Goal: Task Accomplishment & Management: Complete application form

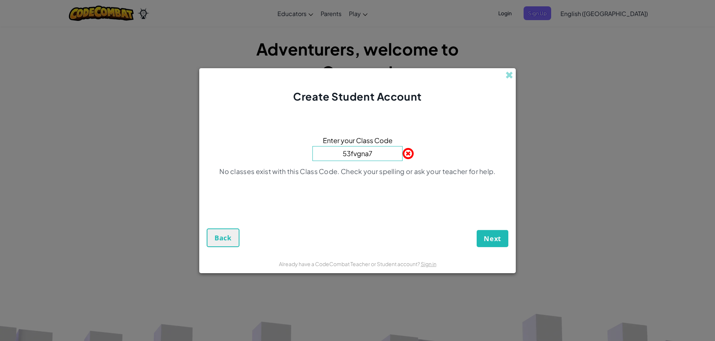
type input "53fvgna7"
click at [494, 239] on span "Next" at bounding box center [493, 238] width 18 height 9
click at [385, 154] on input "53fvgna7" at bounding box center [358, 153] width 90 height 15
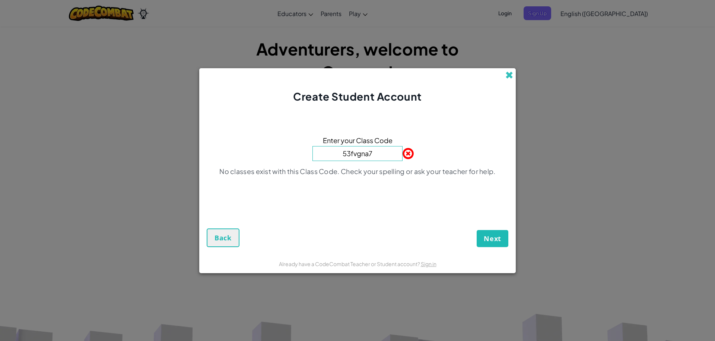
click at [512, 74] on span at bounding box center [510, 75] width 8 height 8
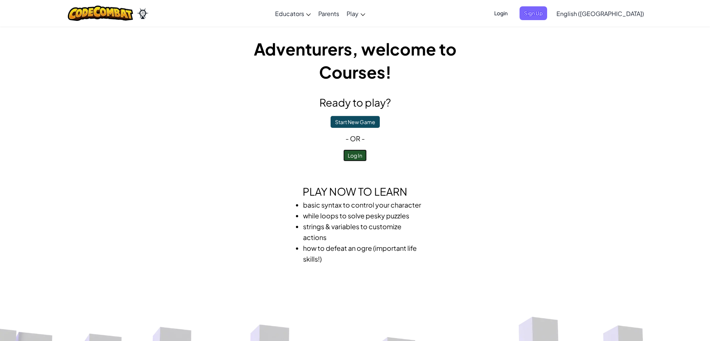
click at [354, 156] on button "Log In" at bounding box center [354, 155] width 23 height 12
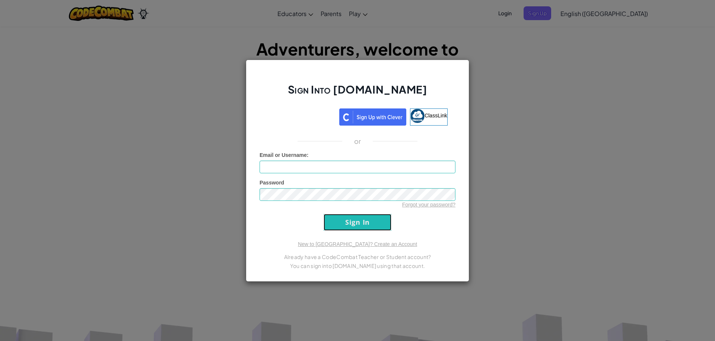
click at [359, 217] on input "Sign In" at bounding box center [358, 222] width 68 height 17
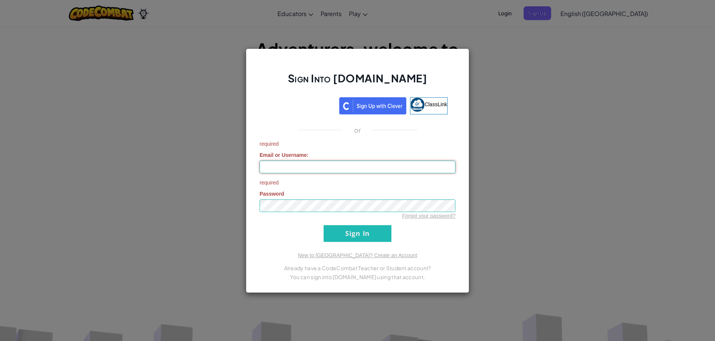
click at [386, 164] on input "Email or Username :" at bounding box center [358, 167] width 196 height 13
click at [373, 166] on input "Email or Username :" at bounding box center [358, 167] width 196 height 13
click at [346, 164] on input "Jimenezk0946" at bounding box center [358, 167] width 196 height 13
type input "[EMAIL_ADDRESS][DOMAIN_NAME]"
click at [324, 225] on input "Sign In" at bounding box center [358, 233] width 68 height 17
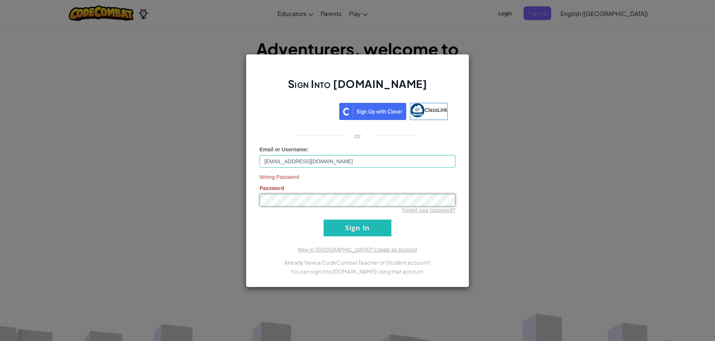
click at [324, 219] on input "Sign In" at bounding box center [358, 227] width 68 height 17
